Goal: Navigation & Orientation: Find specific page/section

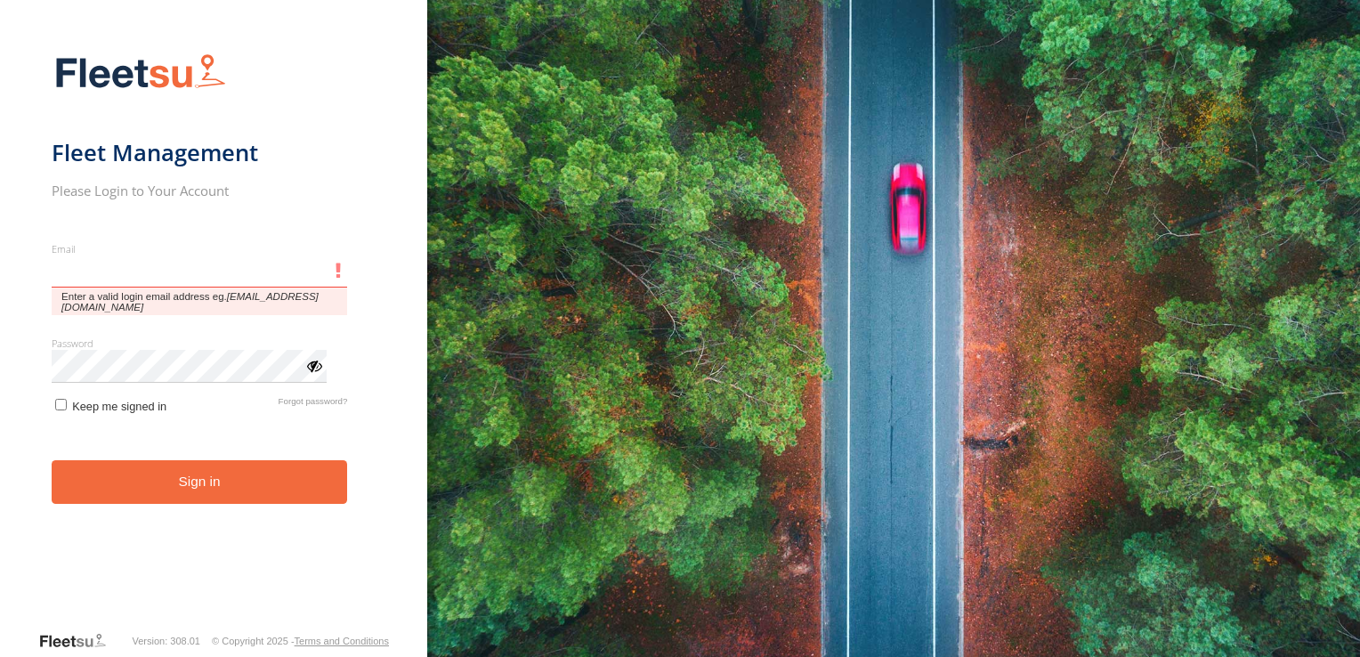
type input "**********"
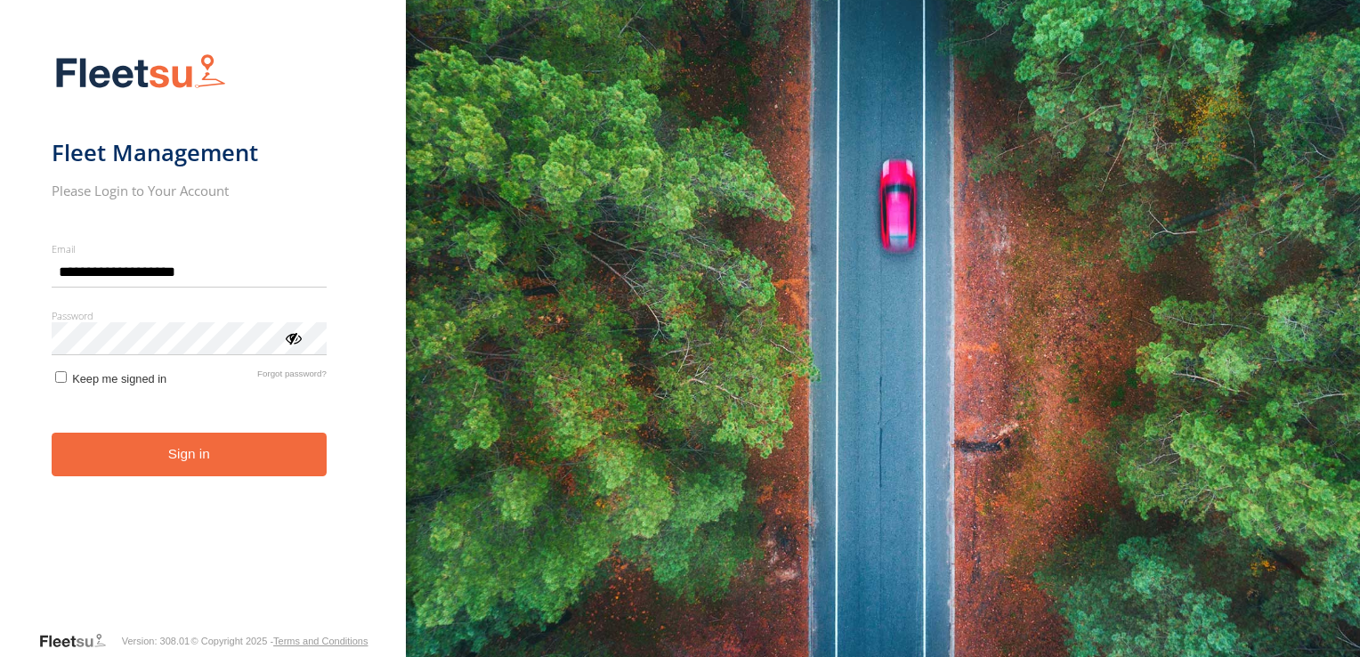
click at [215, 466] on button "Sign in" at bounding box center [189, 454] width 275 height 44
click at [196, 454] on button "Sign in" at bounding box center [189, 454] width 275 height 44
